Goal: Task Accomplishment & Management: Manage account settings

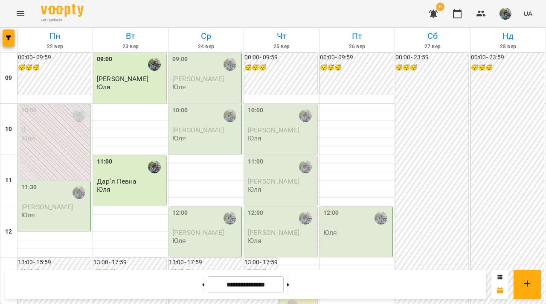
click at [72, 145] on div "10:00 0 Юля" at bounding box center [54, 142] width 73 height 76
click at [202, 287] on button at bounding box center [203, 284] width 2 height 19
type input "**********"
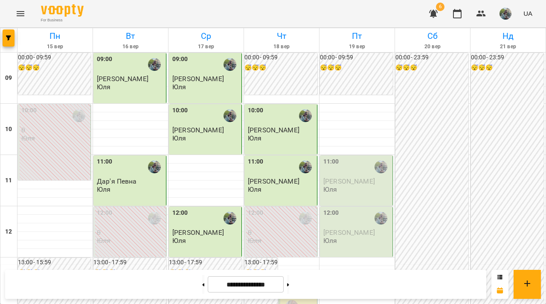
click at [354, 163] on div "11:00" at bounding box center [356, 167] width 67 height 20
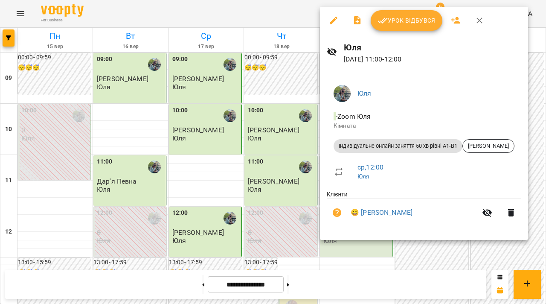
click at [400, 23] on span "Урок відбувся" at bounding box center [406, 20] width 58 height 10
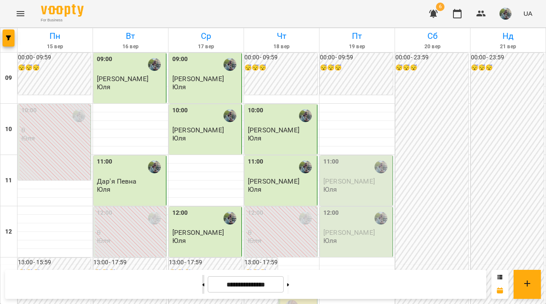
click at [202, 284] on button at bounding box center [203, 284] width 2 height 19
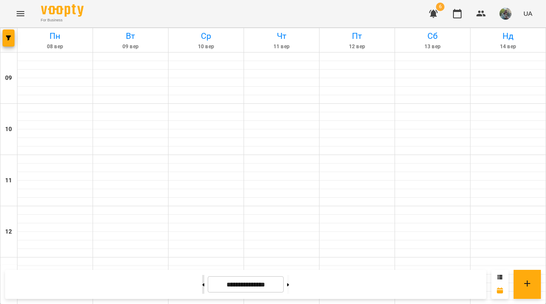
click at [202, 284] on button at bounding box center [203, 284] width 2 height 19
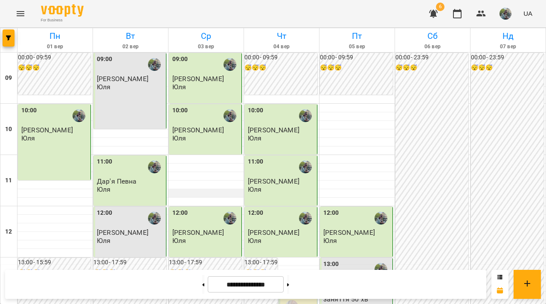
scroll to position [444, 0]
click at [289, 287] on button at bounding box center [288, 284] width 2 height 19
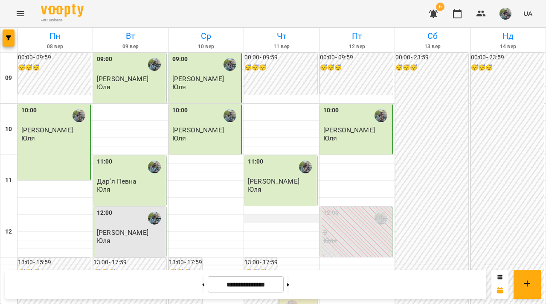
scroll to position [468, 0]
click at [289, 280] on button at bounding box center [288, 284] width 2 height 19
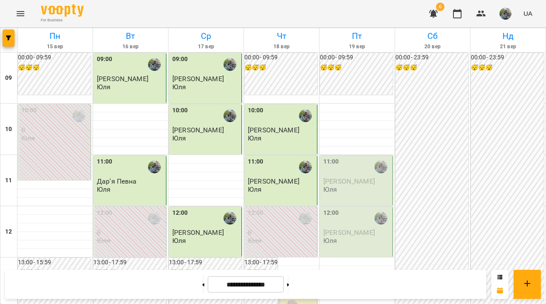
scroll to position [0, 0]
click at [289, 280] on button at bounding box center [288, 284] width 2 height 19
type input "**********"
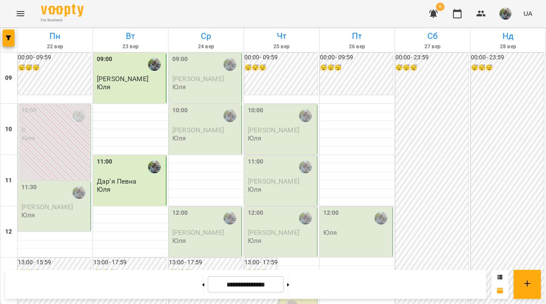
scroll to position [461, 0]
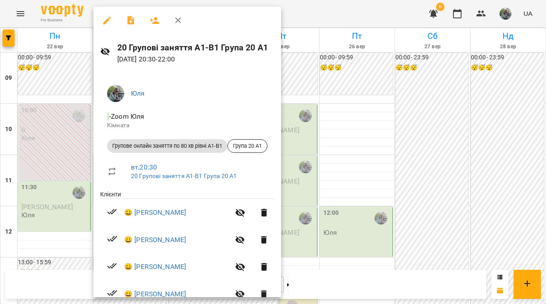
click at [339, 225] on div at bounding box center [273, 152] width 546 height 304
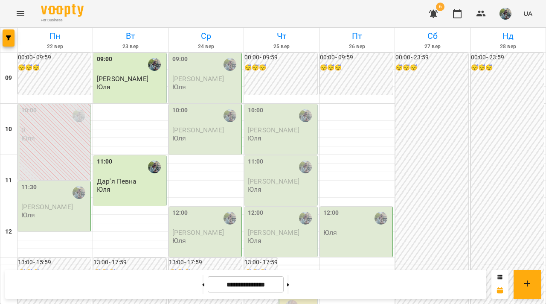
scroll to position [9, 0]
